Goal: Task Accomplishment & Management: Manage account settings

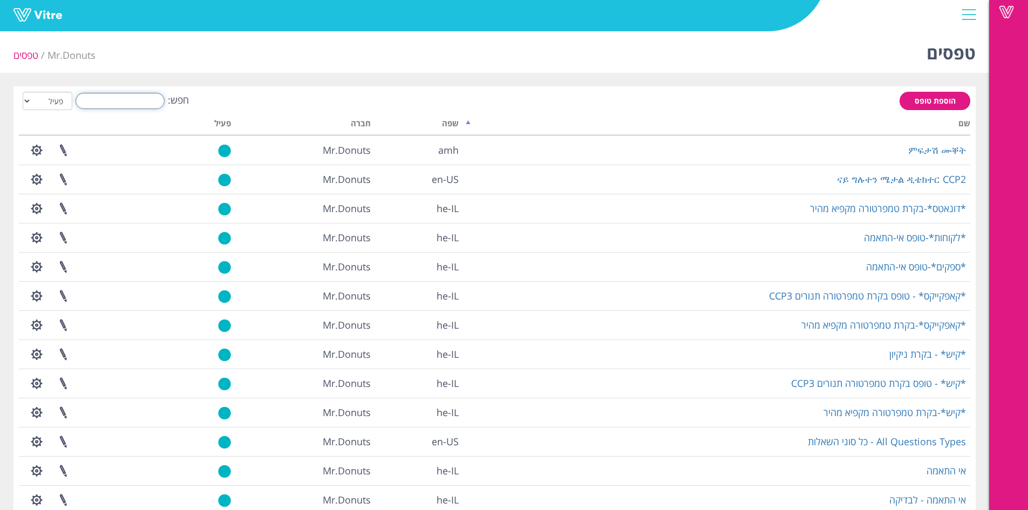
click at [103, 100] on input "חפש:" at bounding box center [120, 101] width 89 height 16
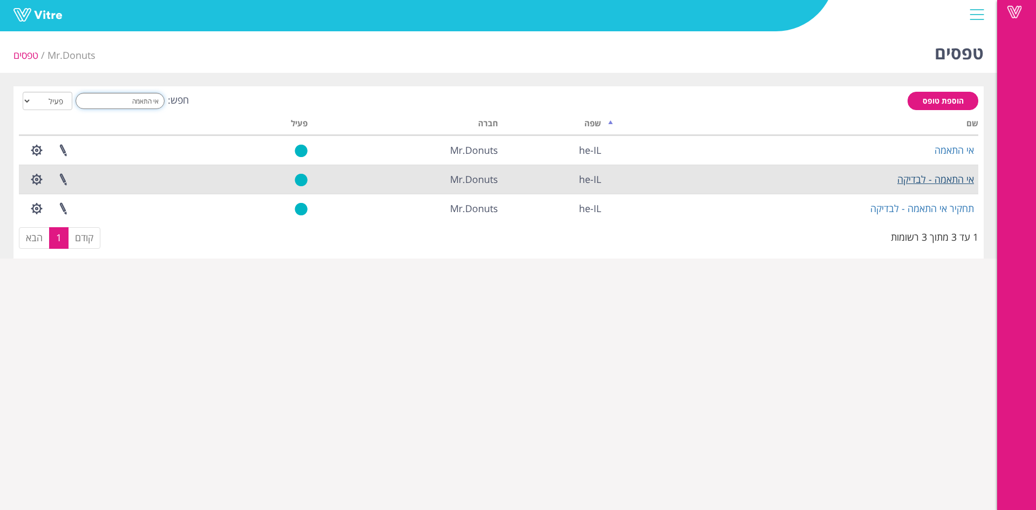
type input "אי התאמה"
click at [928, 177] on link "אי התאמה - לבדיקה" at bounding box center [936, 179] width 77 height 13
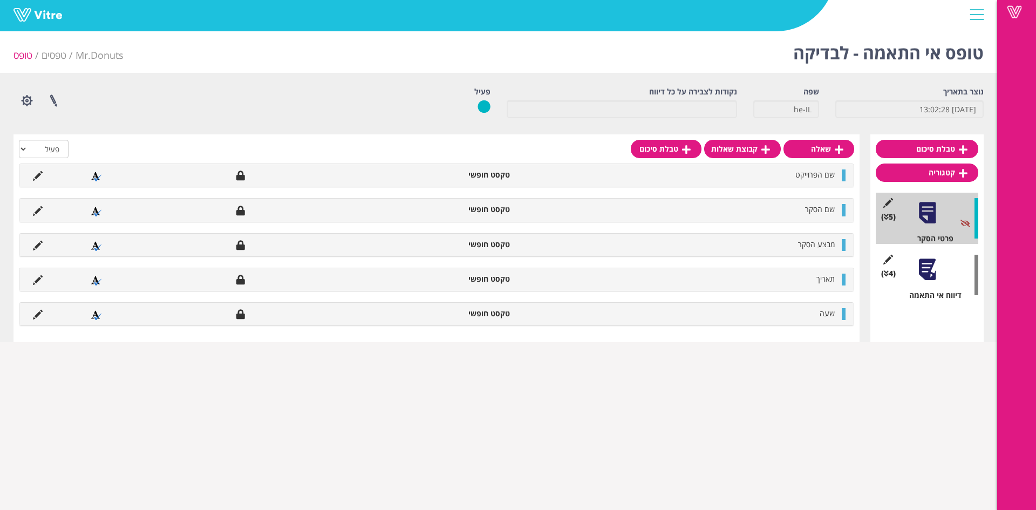
click at [935, 270] on div at bounding box center [927, 269] width 24 height 24
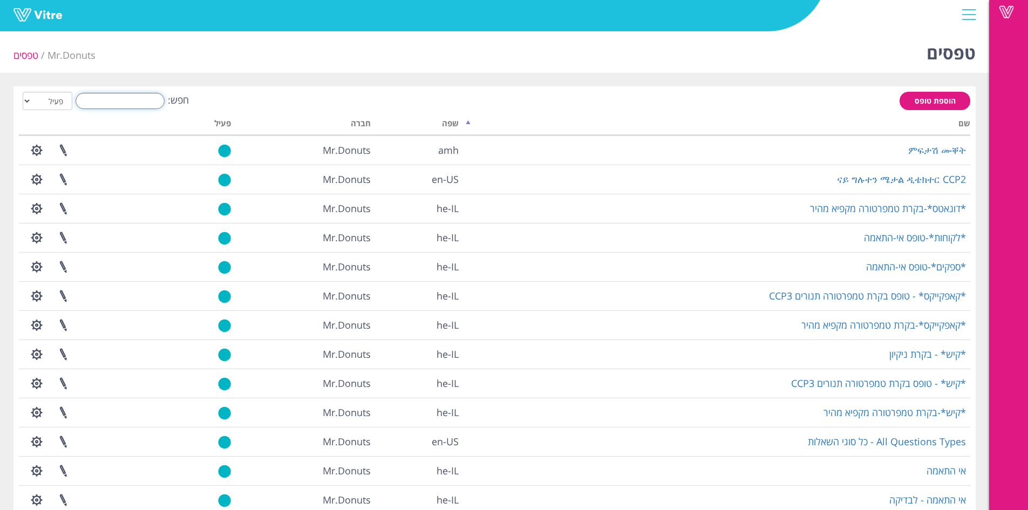
click at [133, 94] on input "חפש:" at bounding box center [120, 101] width 89 height 16
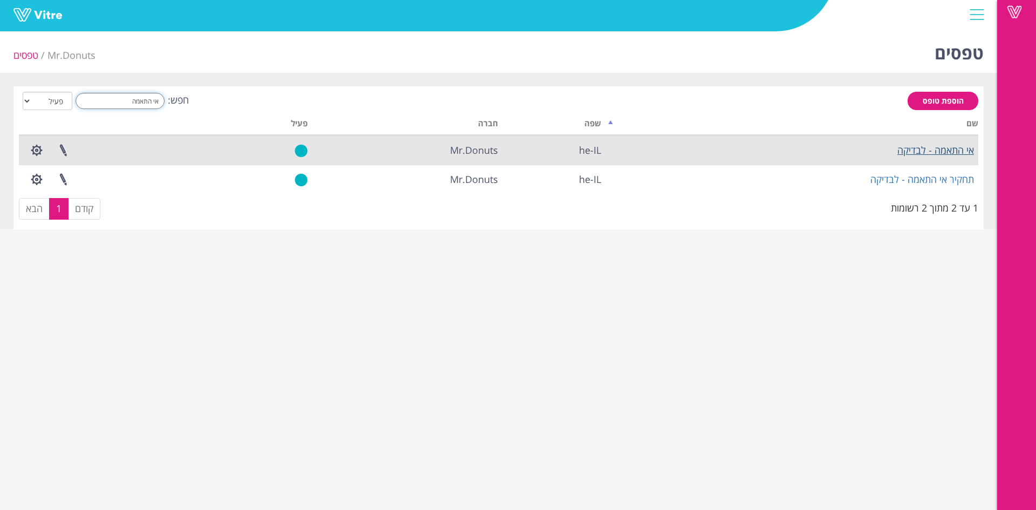
type input "אי התאמה"
click at [911, 144] on link "אי התאמה - לבדיקה" at bounding box center [936, 150] width 77 height 13
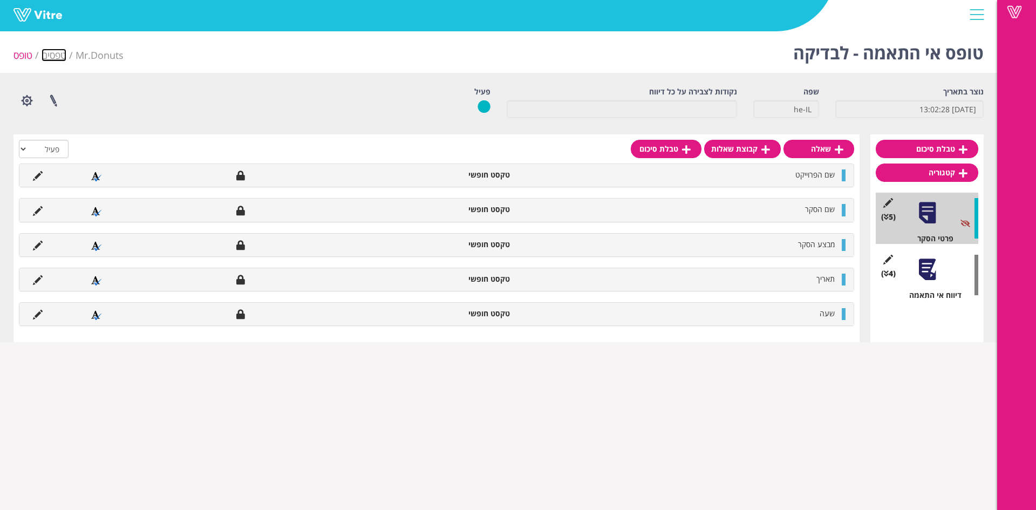
click at [51, 50] on link "טפסים" at bounding box center [54, 55] width 25 height 13
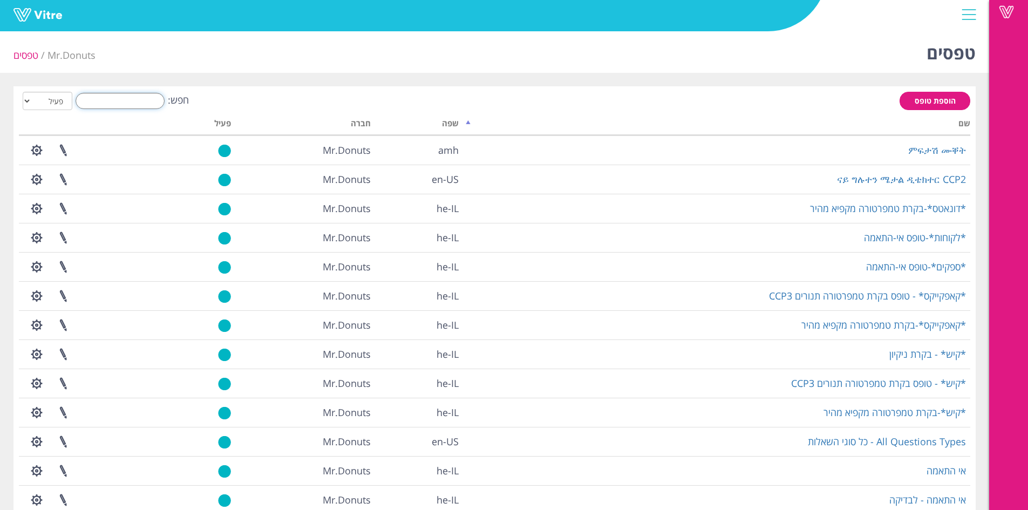
click at [145, 106] on input "חפש:" at bounding box center [120, 101] width 89 height 16
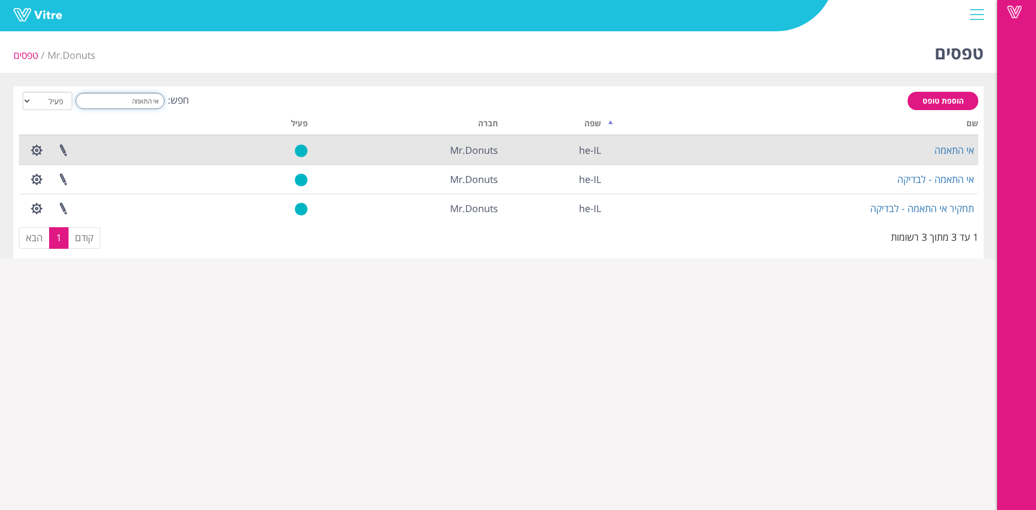
type input "אי התאמה"
click at [958, 139] on td "אי התאמה" at bounding box center [792, 149] width 373 height 29
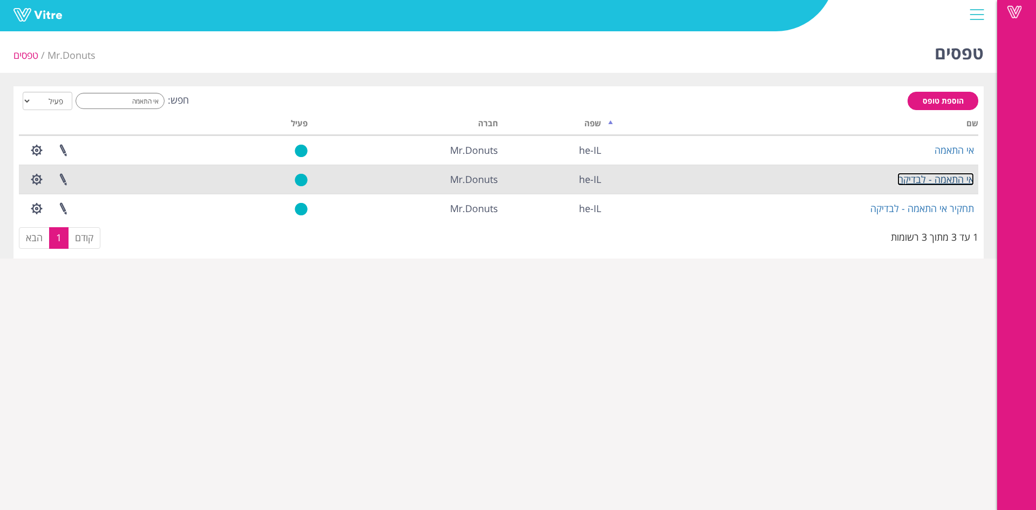
click at [948, 178] on link "אי התאמה - לבדיקה" at bounding box center [936, 179] width 77 height 13
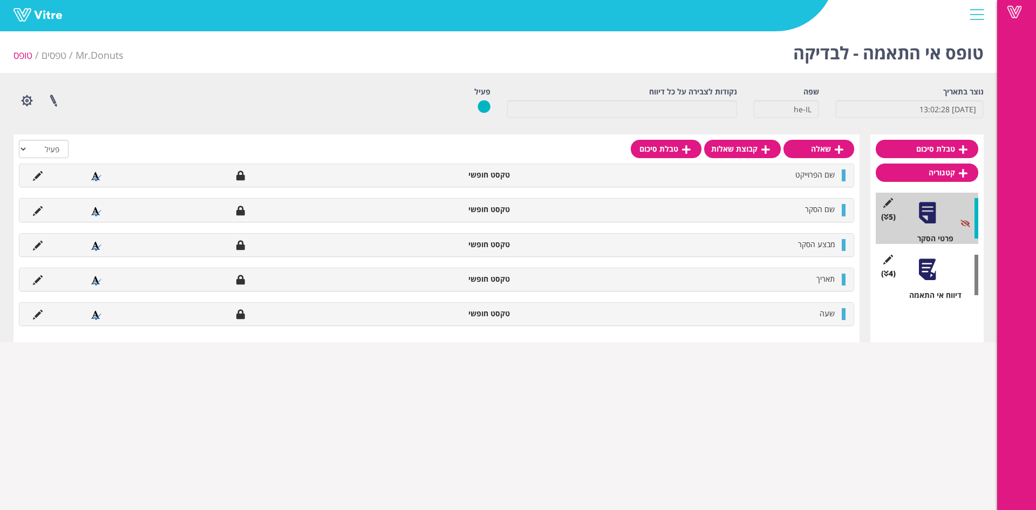
click at [934, 267] on div at bounding box center [927, 269] width 24 height 24
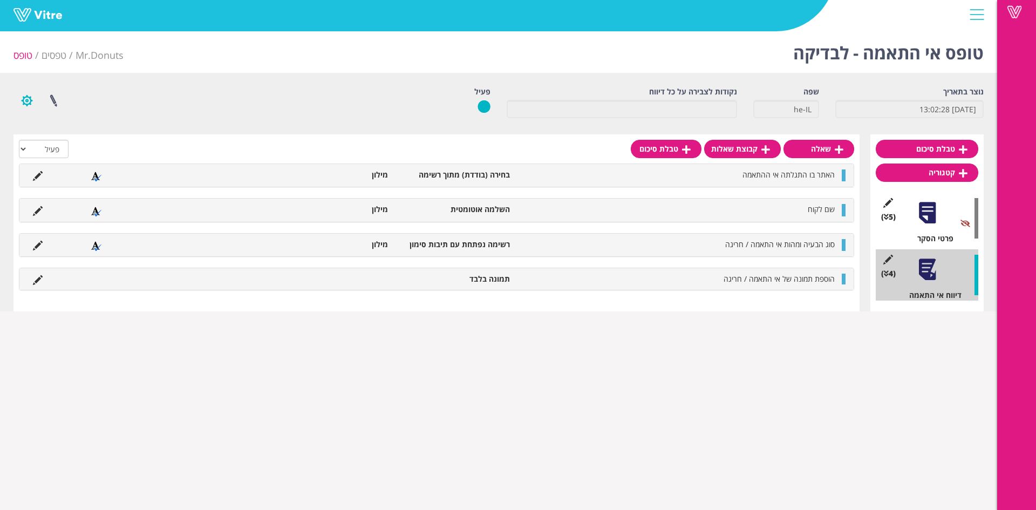
click at [24, 98] on button "button" at bounding box center [26, 100] width 27 height 29
click at [71, 140] on link "הגדרת משתמשים" at bounding box center [56, 140] width 85 height 14
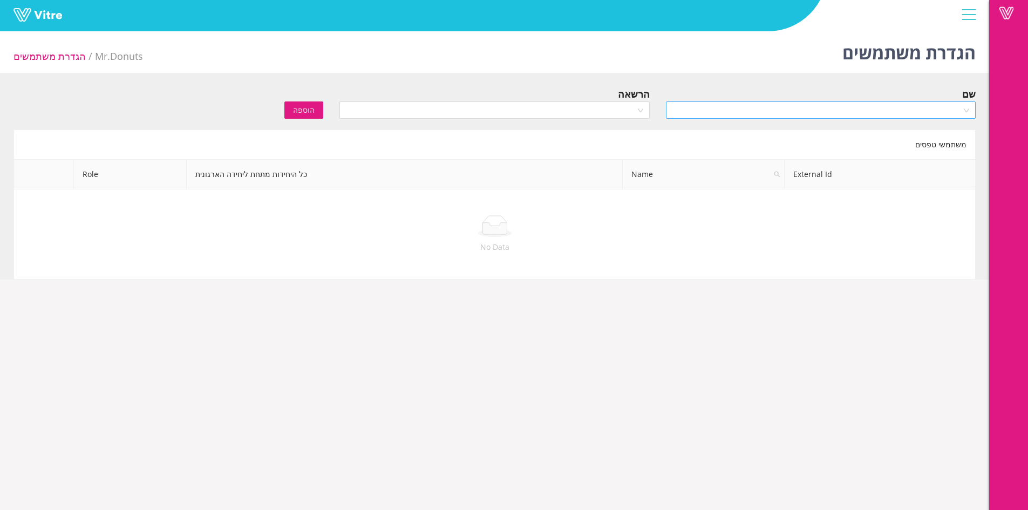
click at [685, 114] on input "search" at bounding box center [817, 110] width 289 height 16
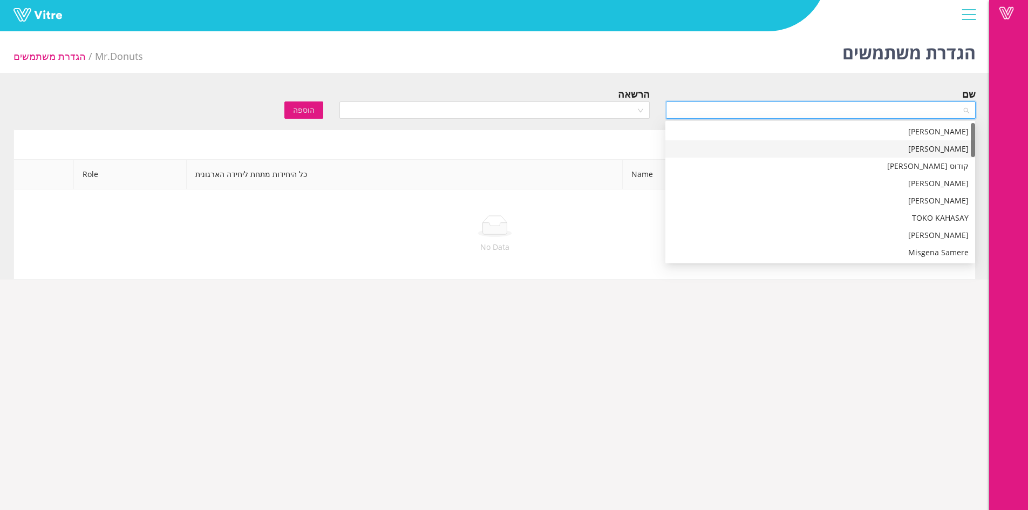
click at [848, 145] on div "עידן ארביטמן" at bounding box center [820, 149] width 297 height 12
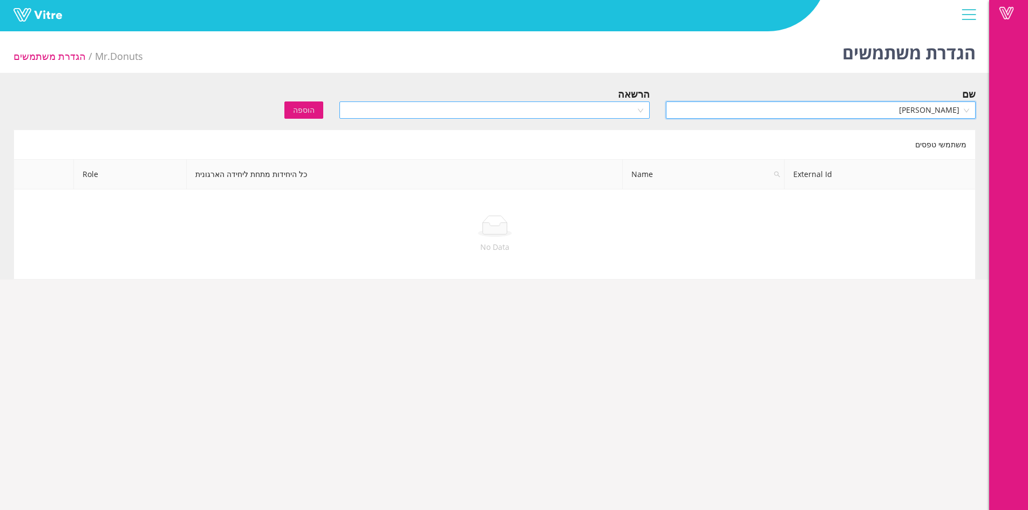
click at [616, 113] on input "search" at bounding box center [490, 110] width 289 height 16
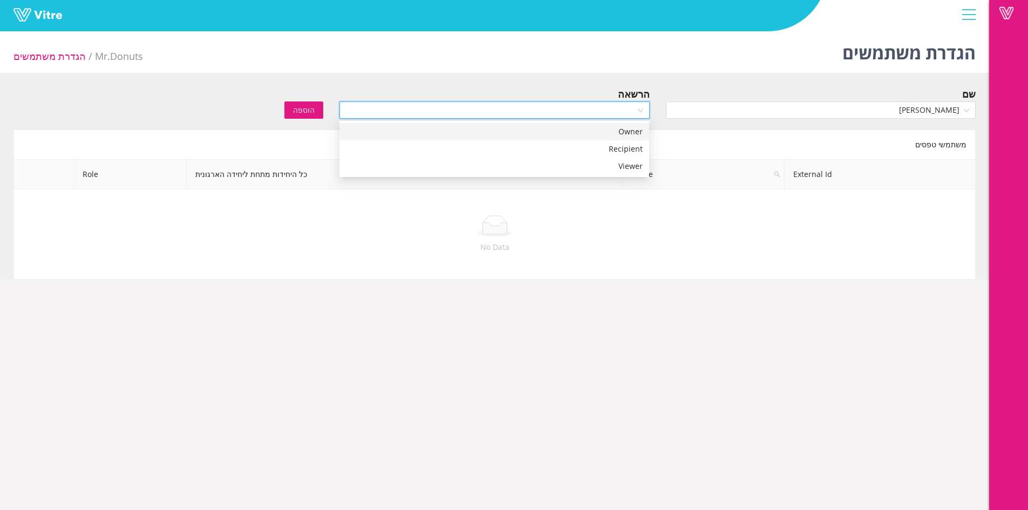
click at [622, 132] on div "Owner" at bounding box center [494, 132] width 297 height 12
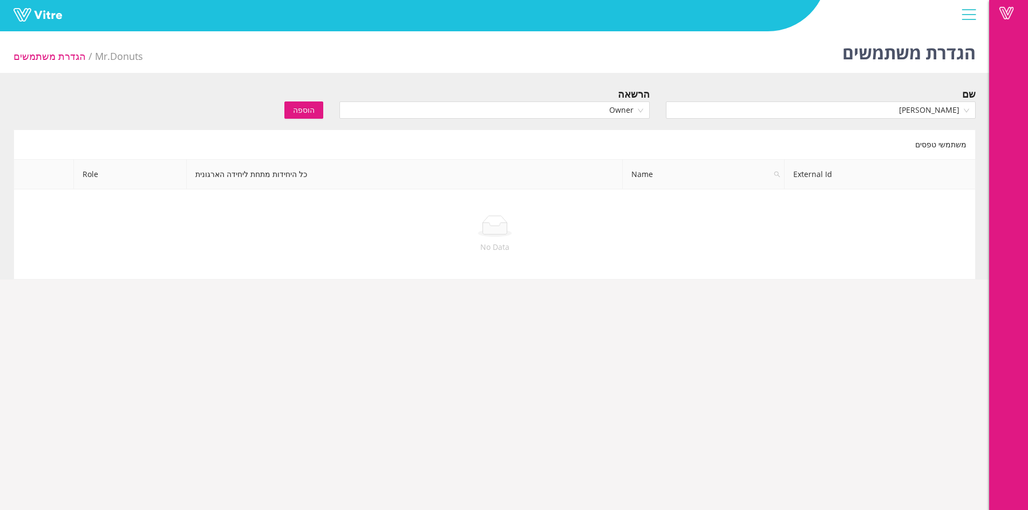
click at [301, 110] on span "הוספה" at bounding box center [304, 110] width 22 height 12
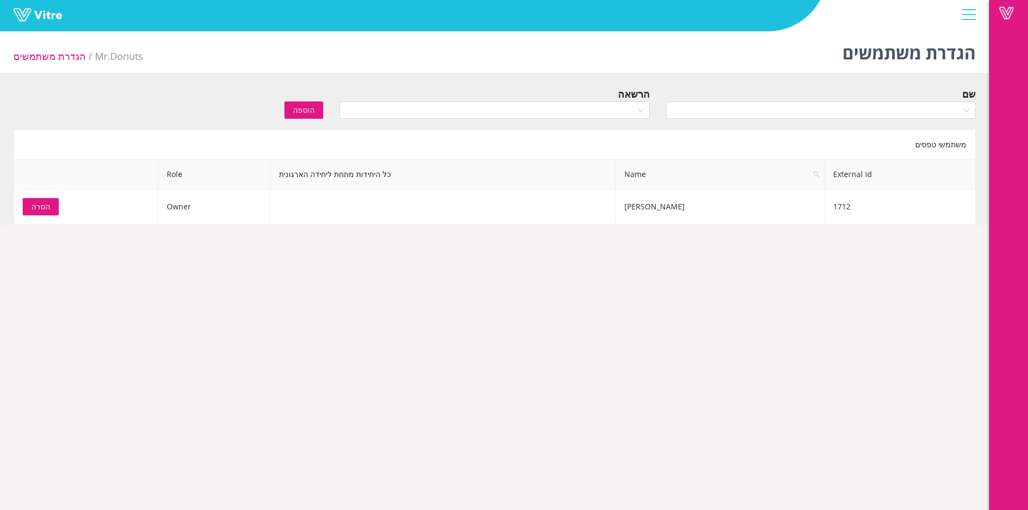
click at [974, 8] on div at bounding box center [969, 14] width 24 height 29
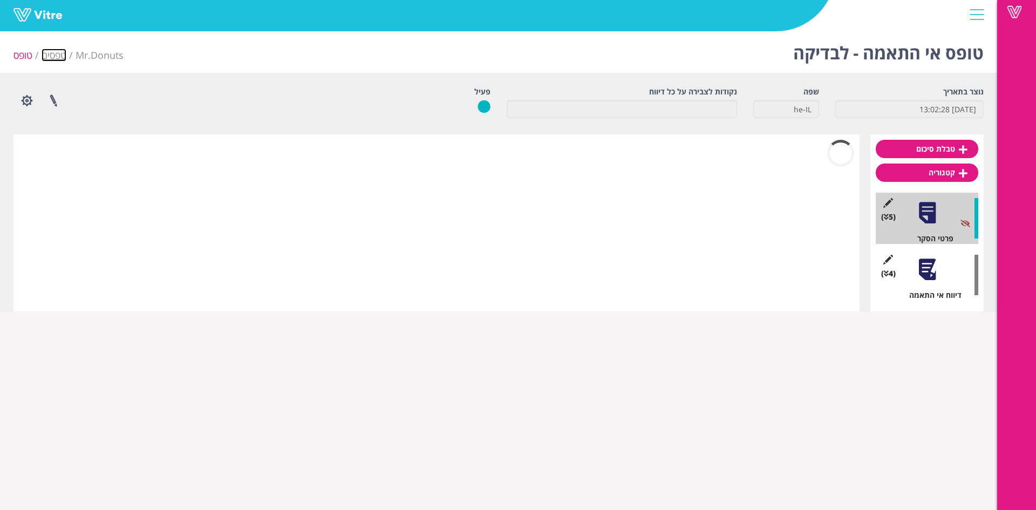
click at [57, 51] on link "טפסים" at bounding box center [54, 55] width 25 height 13
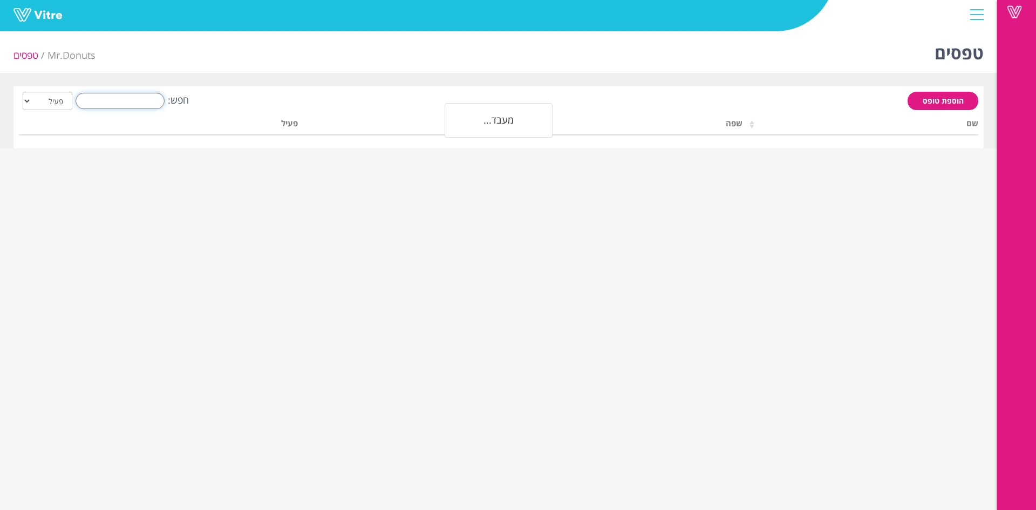
click at [121, 95] on input "חפש:" at bounding box center [120, 101] width 89 height 16
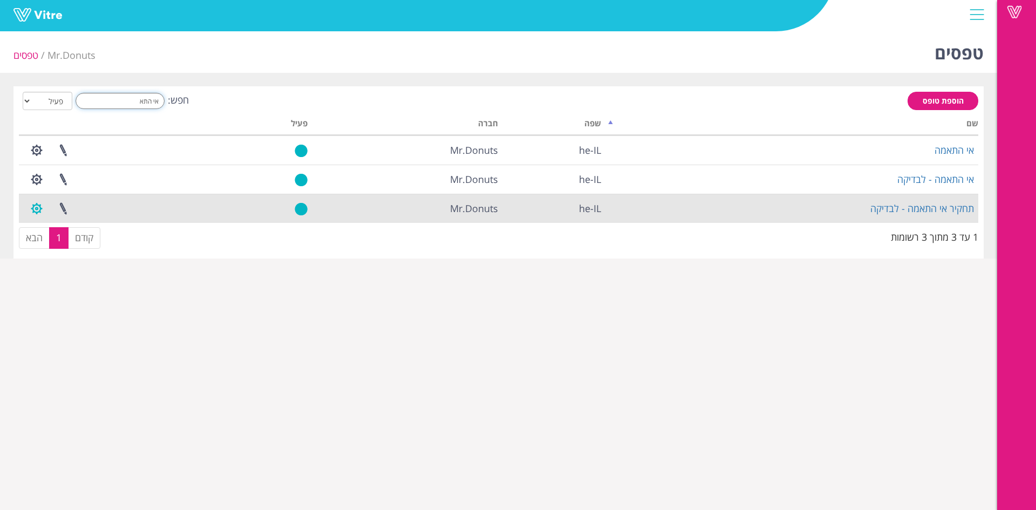
type input "אי התא"
click at [45, 208] on button "button" at bounding box center [36, 208] width 27 height 29
click at [72, 245] on link "הגדרת משתמשים" at bounding box center [66, 248] width 85 height 14
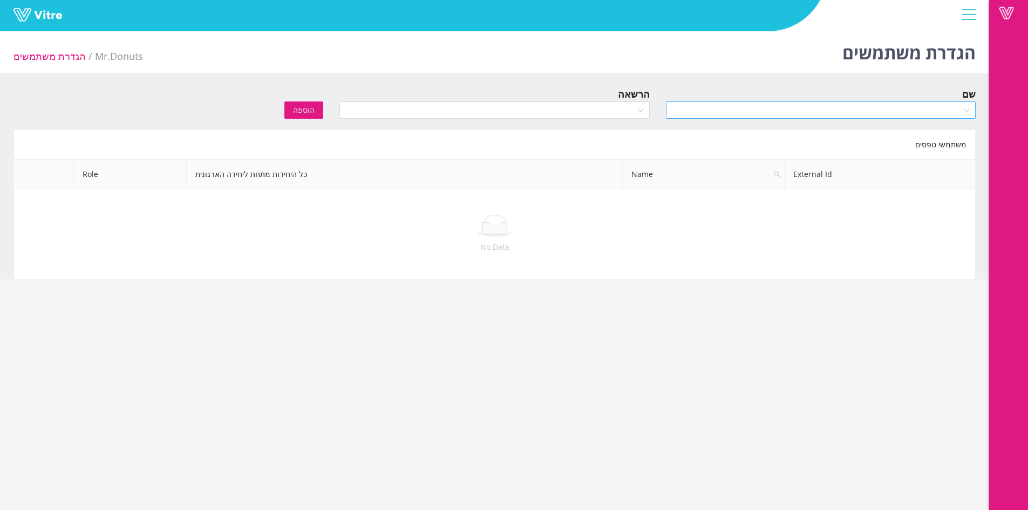
click at [741, 110] on input "search" at bounding box center [817, 110] width 289 height 16
type input "עיד"
click at [935, 134] on div "[PERSON_NAME]" at bounding box center [820, 132] width 297 height 12
click at [634, 113] on input "search" at bounding box center [490, 110] width 289 height 16
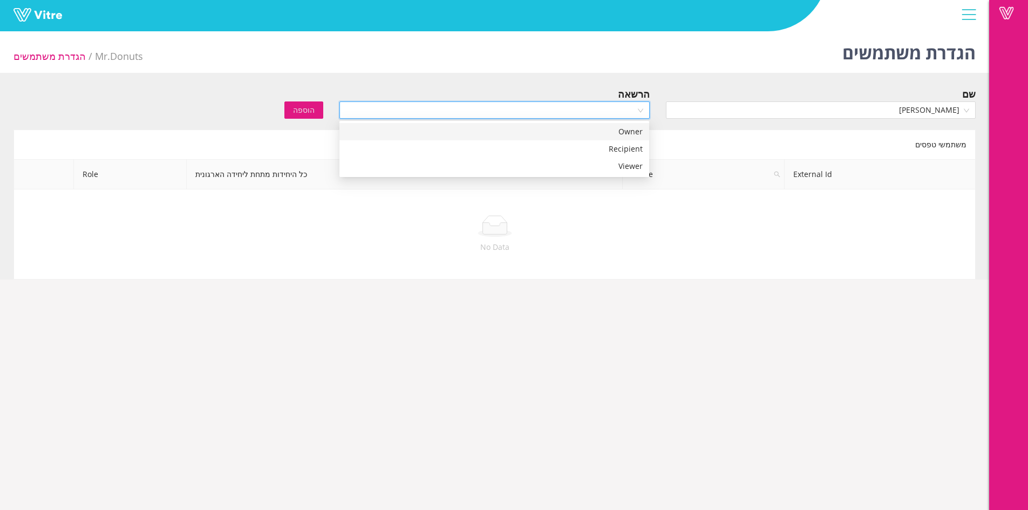
drag, startPoint x: 629, startPoint y: 137, endPoint x: 620, endPoint y: 137, distance: 9.7
click at [629, 137] on div "Owner" at bounding box center [494, 132] width 297 height 12
click at [308, 111] on span "הוספה" at bounding box center [304, 110] width 22 height 12
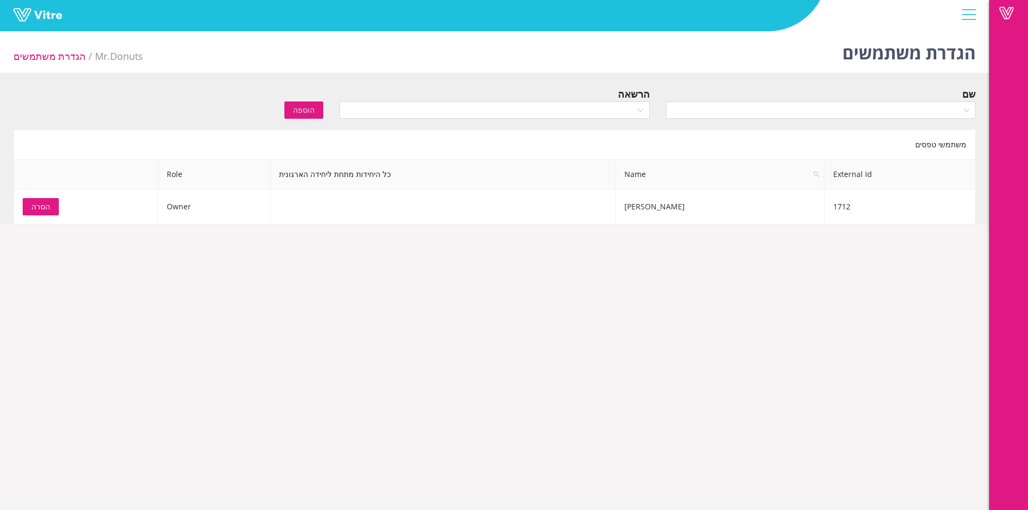
click at [116, 47] on ul "Mr.Donuts הגדרת משתמשים" at bounding box center [78, 56] width 130 height 37
click at [62, 59] on li "הגדרת משתמשים" at bounding box center [54, 56] width 82 height 15
click at [996, 15] on span at bounding box center [1006, 12] width 27 height 13
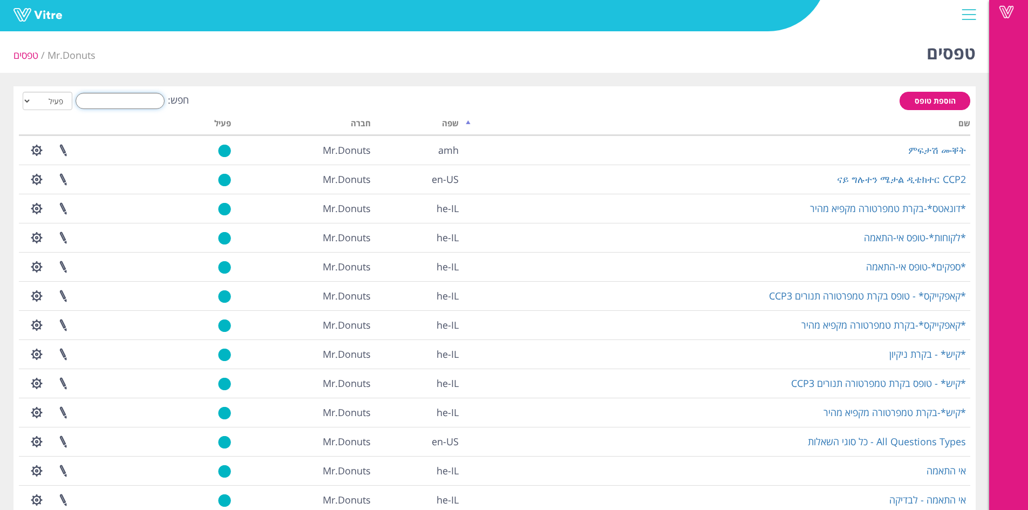
click at [132, 108] on input "חפש:" at bounding box center [120, 101] width 89 height 16
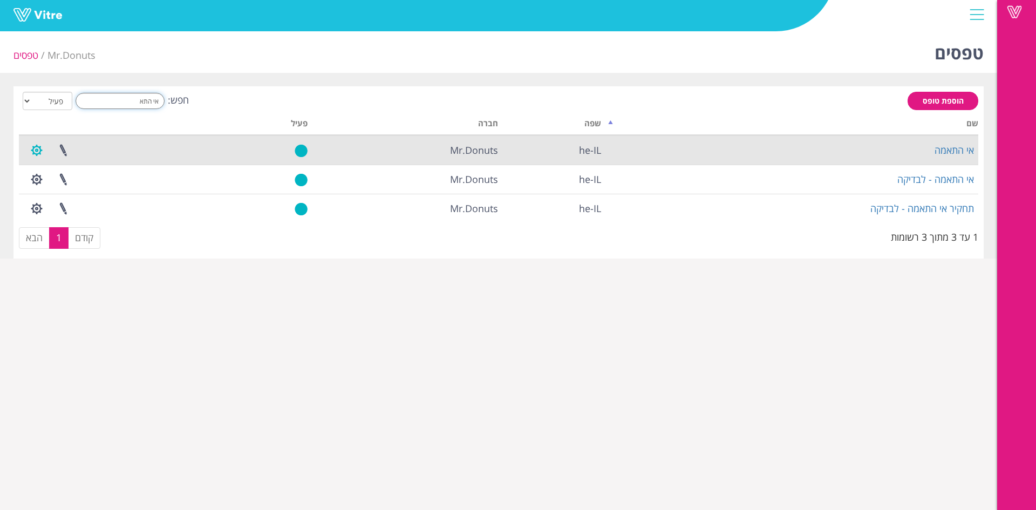
type input "אי התא"
click at [48, 155] on button "button" at bounding box center [36, 150] width 27 height 29
click at [75, 190] on link "הגדרת משתמשים" at bounding box center [66, 190] width 85 height 14
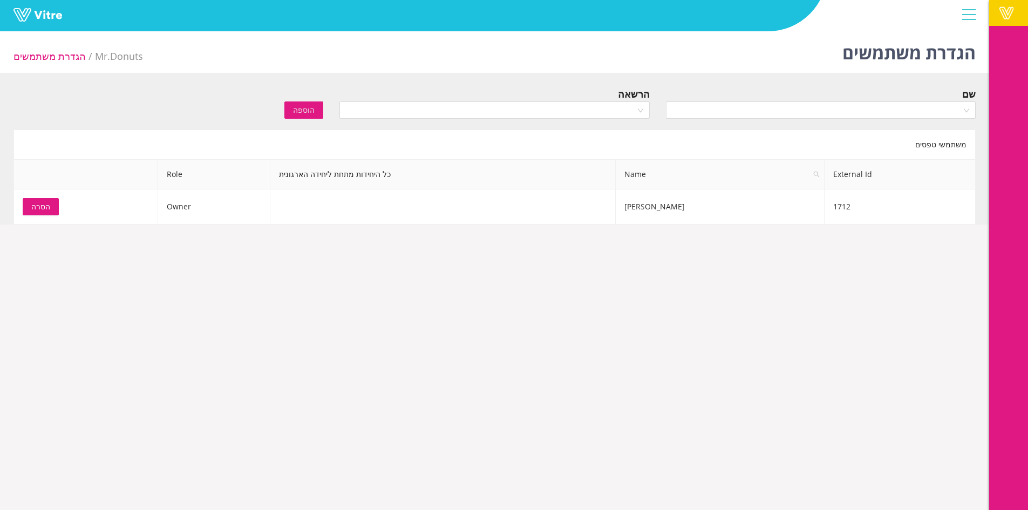
click at [992, 16] on link "Vitre" at bounding box center [1008, 13] width 39 height 26
